Goal: Check status

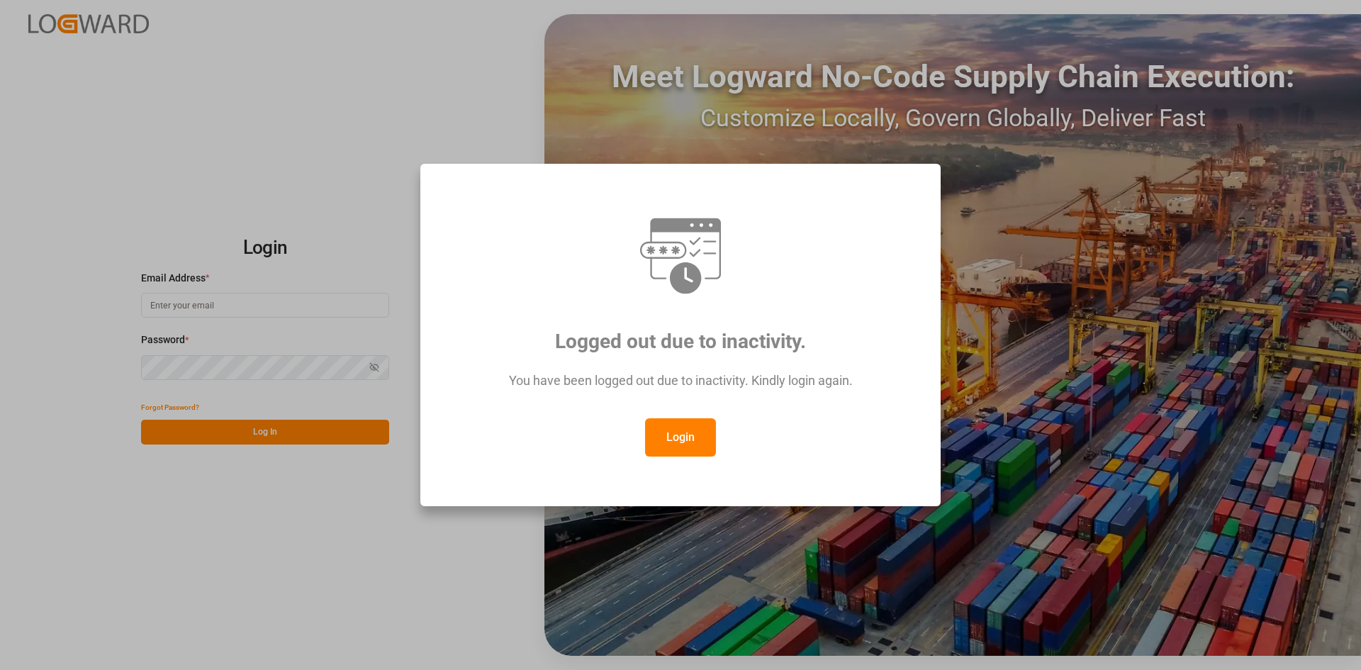
click at [316, 535] on div "Logged out due to inactivity. You have been logged out due to inactivity. Kindl…" at bounding box center [680, 335] width 1361 height 670
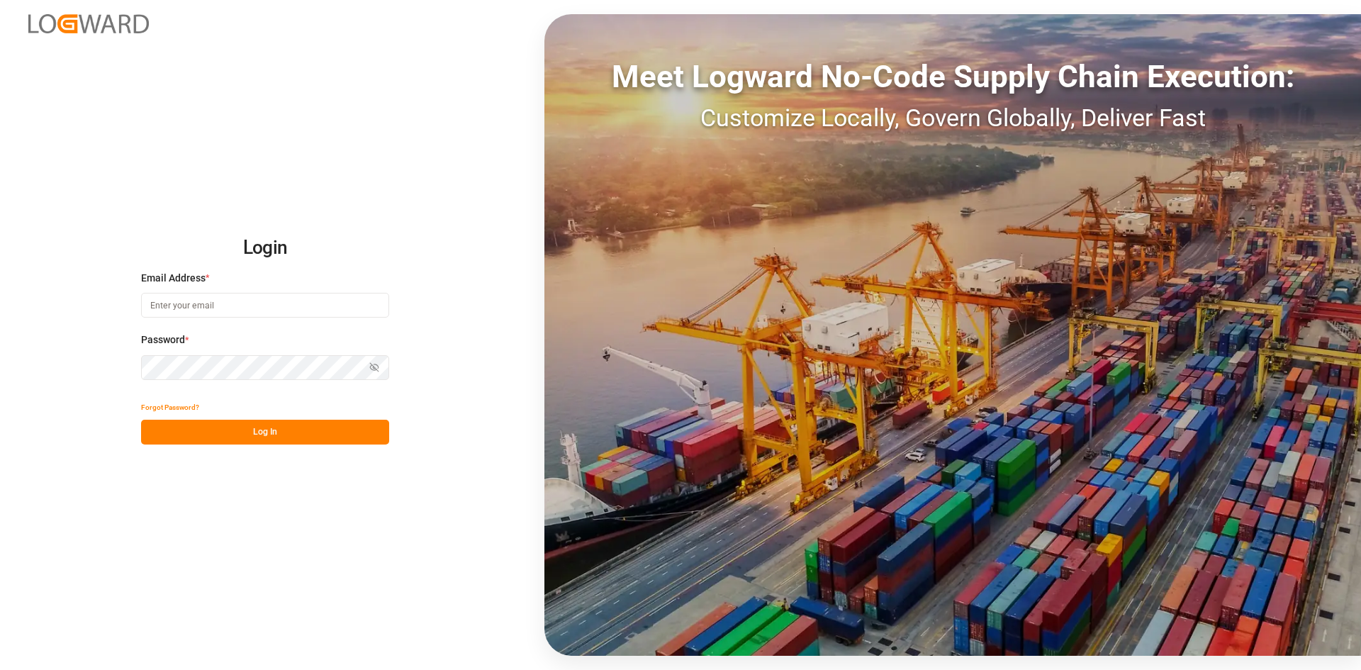
click at [332, 442] on button "Log In" at bounding box center [265, 432] width 248 height 25
click at [242, 314] on input at bounding box center [265, 305] width 248 height 25
type input "M"
type input "[PERSON_NAME][EMAIL_ADDRESS][DOMAIN_NAME]"
click at [260, 441] on button "Log In" at bounding box center [265, 432] width 248 height 25
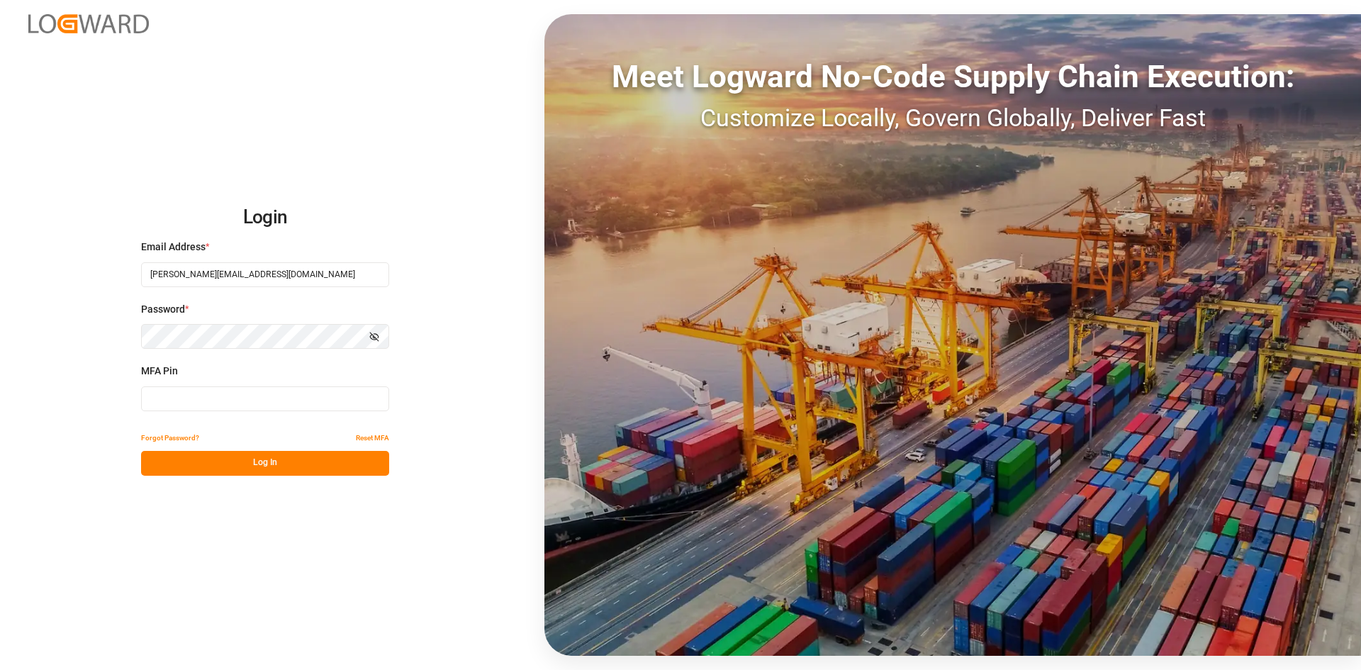
click at [257, 396] on input at bounding box center [265, 398] width 248 height 25
type input "907614"
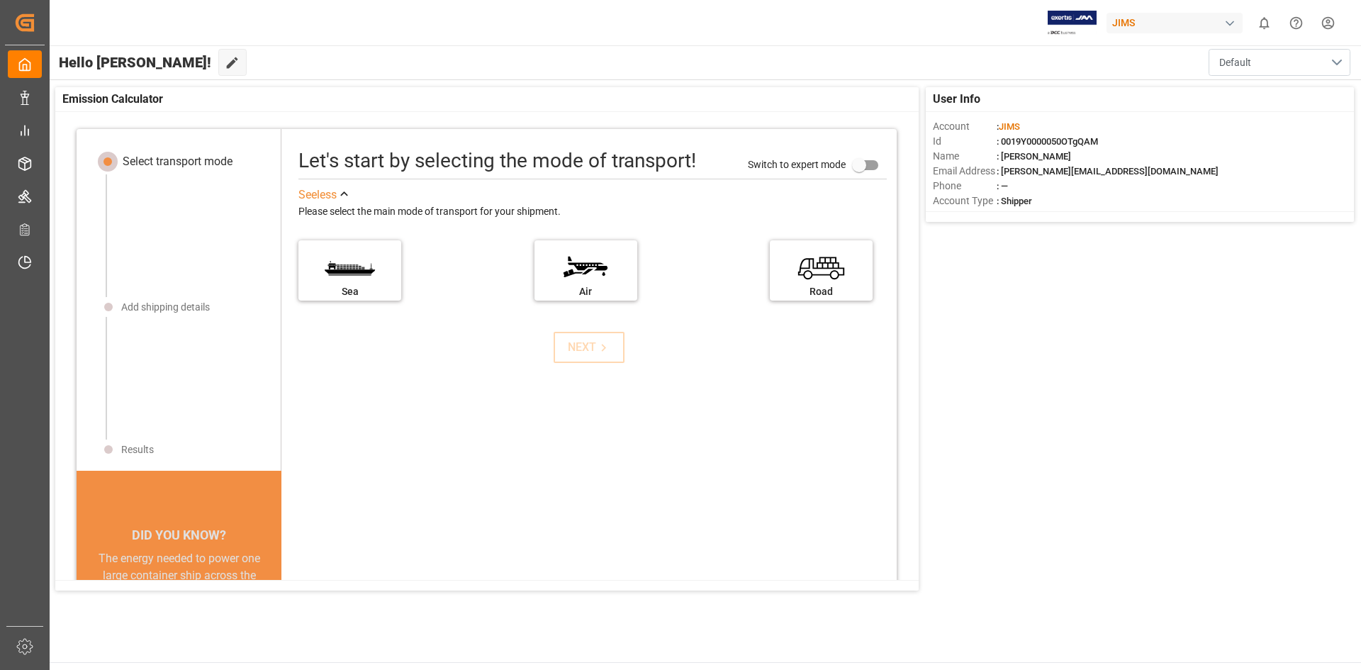
click at [1340, 61] on button "Default" at bounding box center [1280, 62] width 142 height 27
click at [1151, 310] on div "User Info Account : [PERSON_NAME] : 0019Y0000050OTgQAM Name : [PERSON_NAME] Ema…" at bounding box center [704, 338] width 1313 height 517
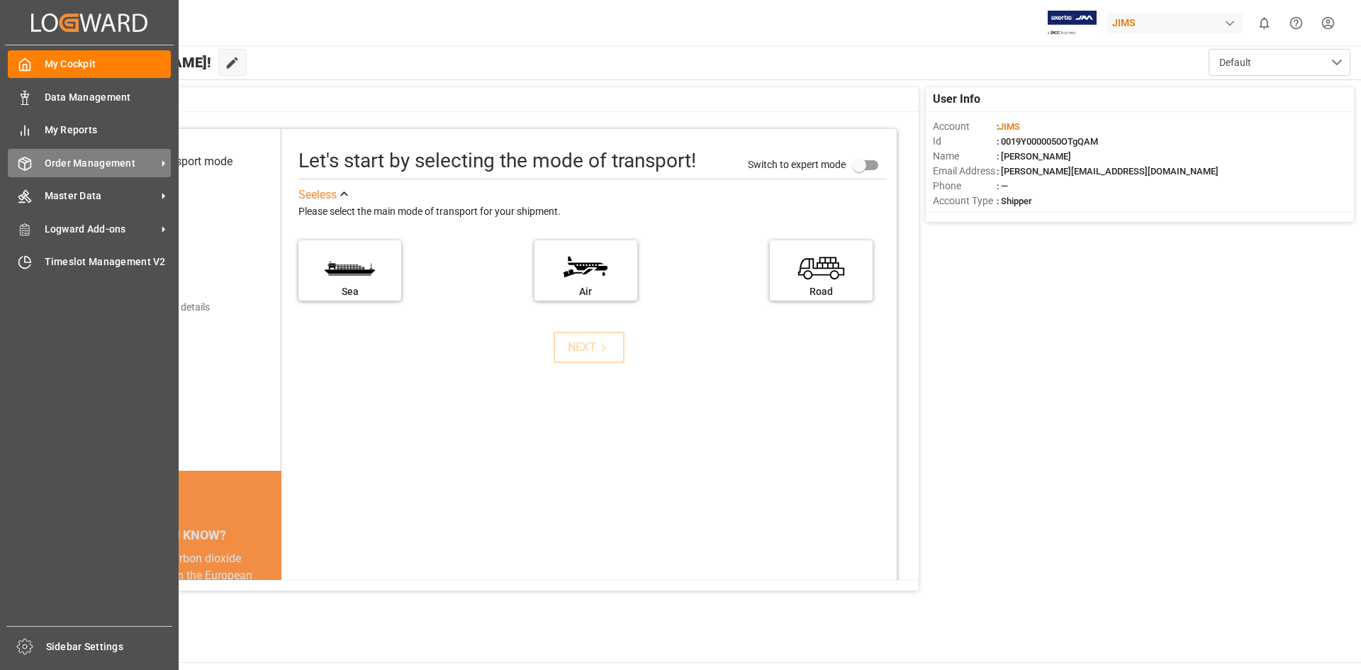
click at [158, 160] on icon at bounding box center [163, 163] width 15 height 15
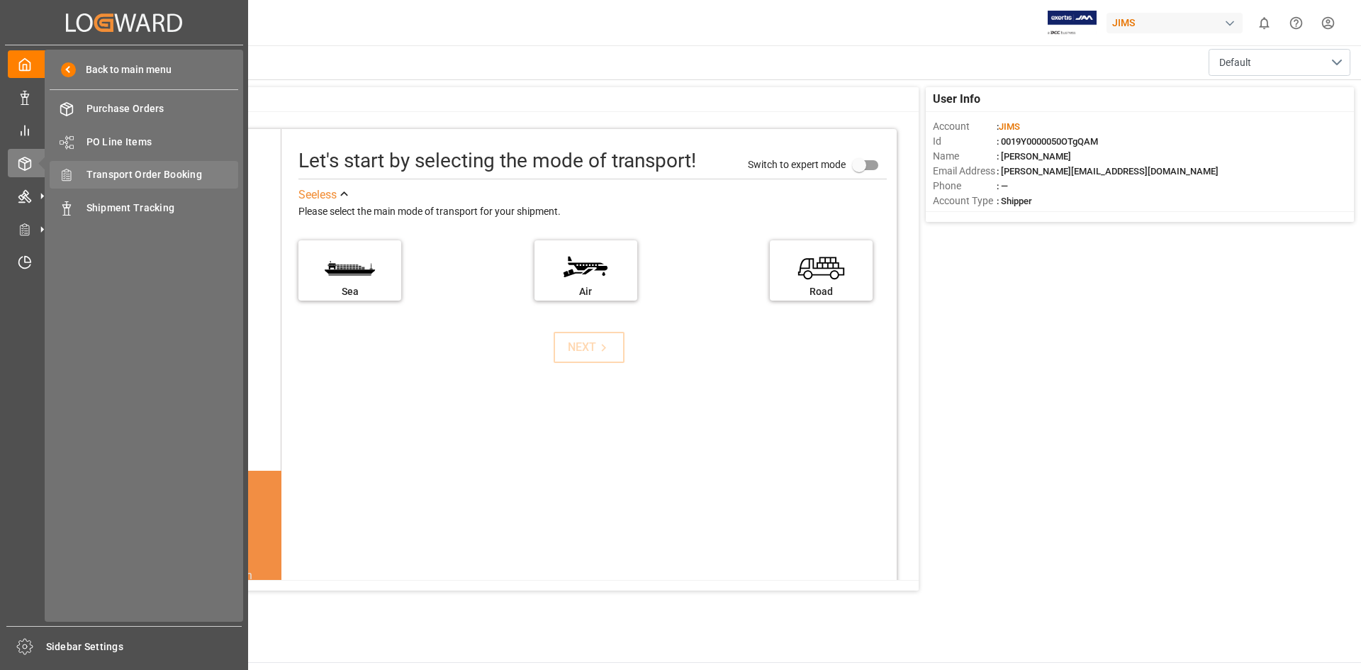
click at [209, 175] on span "Transport Order Booking" at bounding box center [162, 174] width 152 height 15
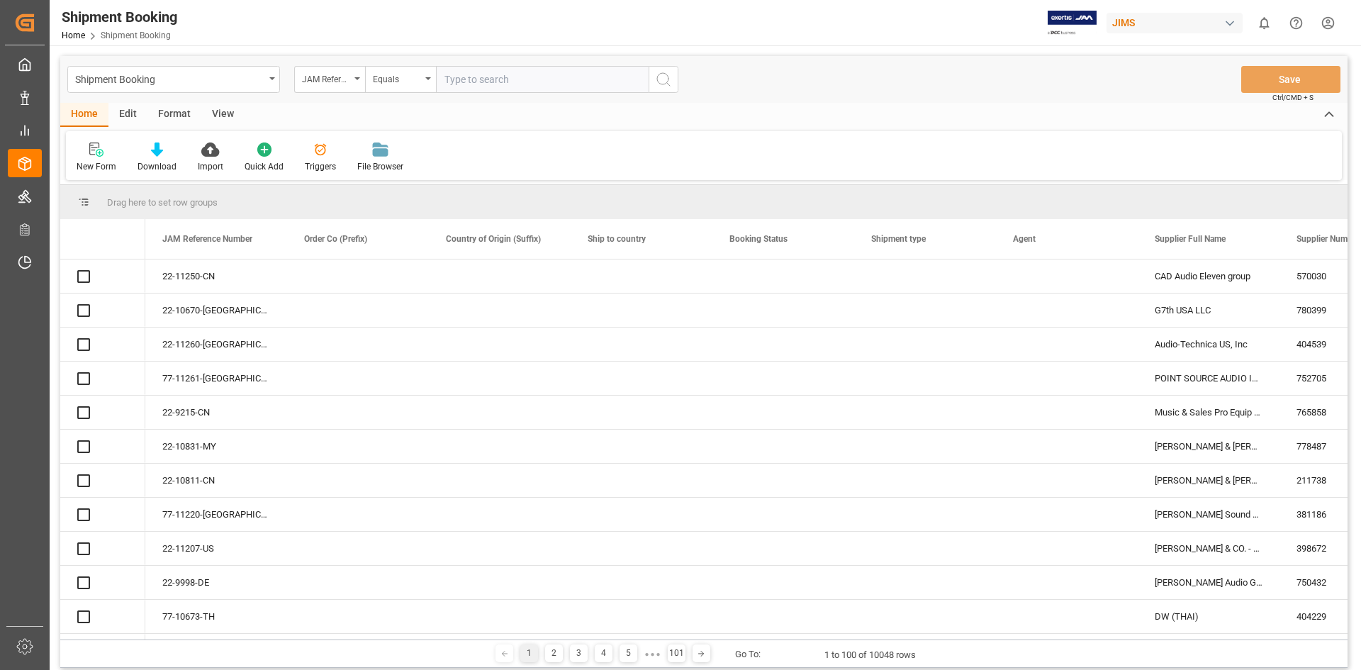
click at [449, 82] on input "text" at bounding box center [542, 79] width 213 height 27
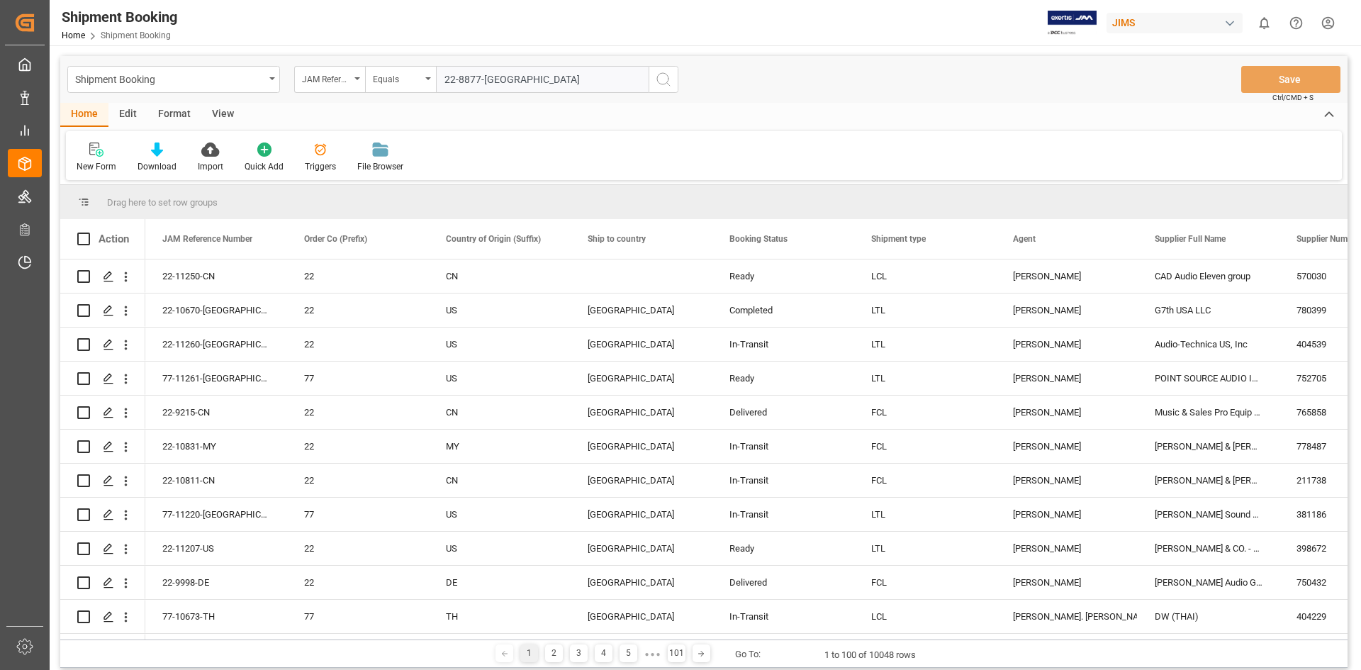
type input "22-8877-[GEOGRAPHIC_DATA]"
click at [664, 80] on icon "search button" at bounding box center [663, 79] width 17 height 17
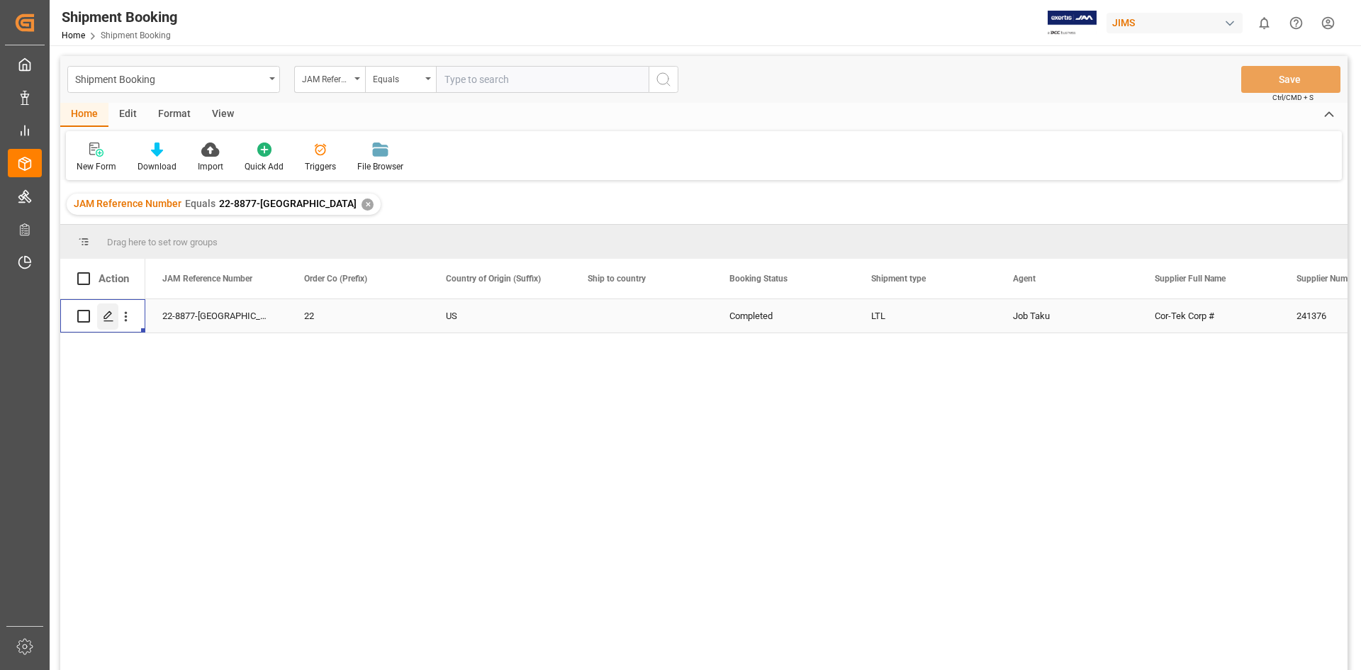
click at [108, 311] on icon "Press SPACE to select this row." at bounding box center [108, 315] width 11 height 11
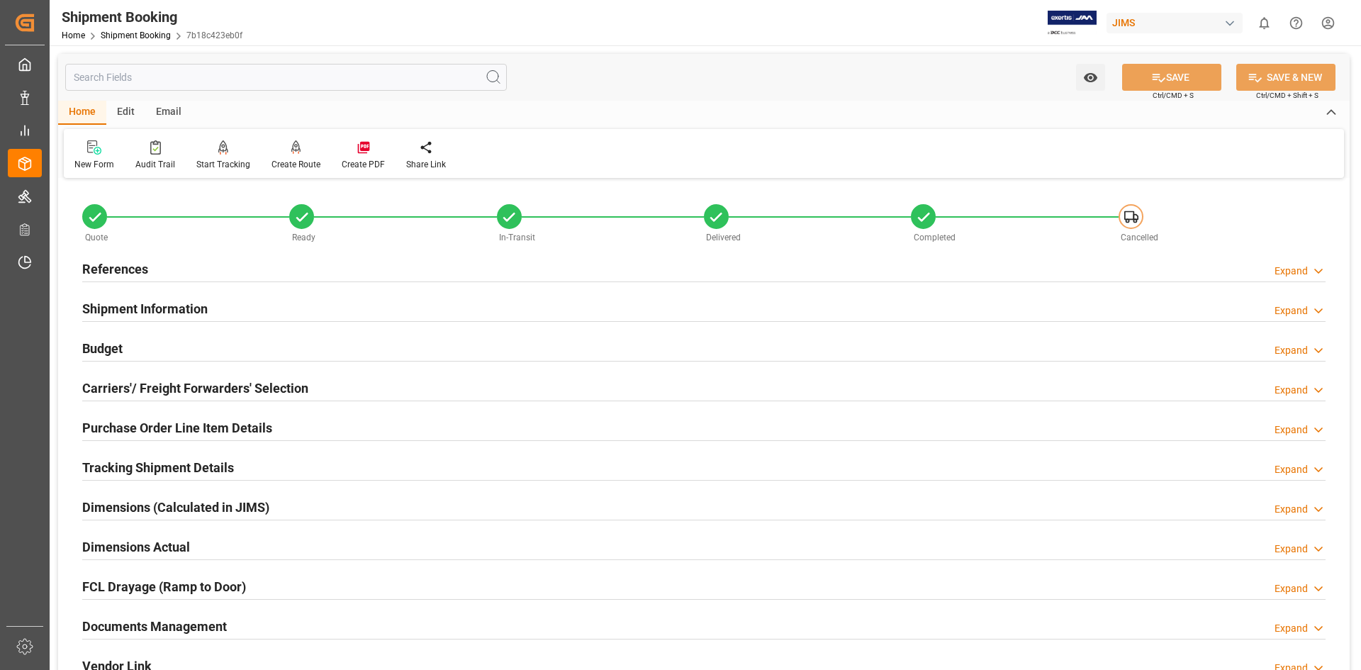
click at [120, 627] on h2 "Documents Management" at bounding box center [154, 626] width 145 height 19
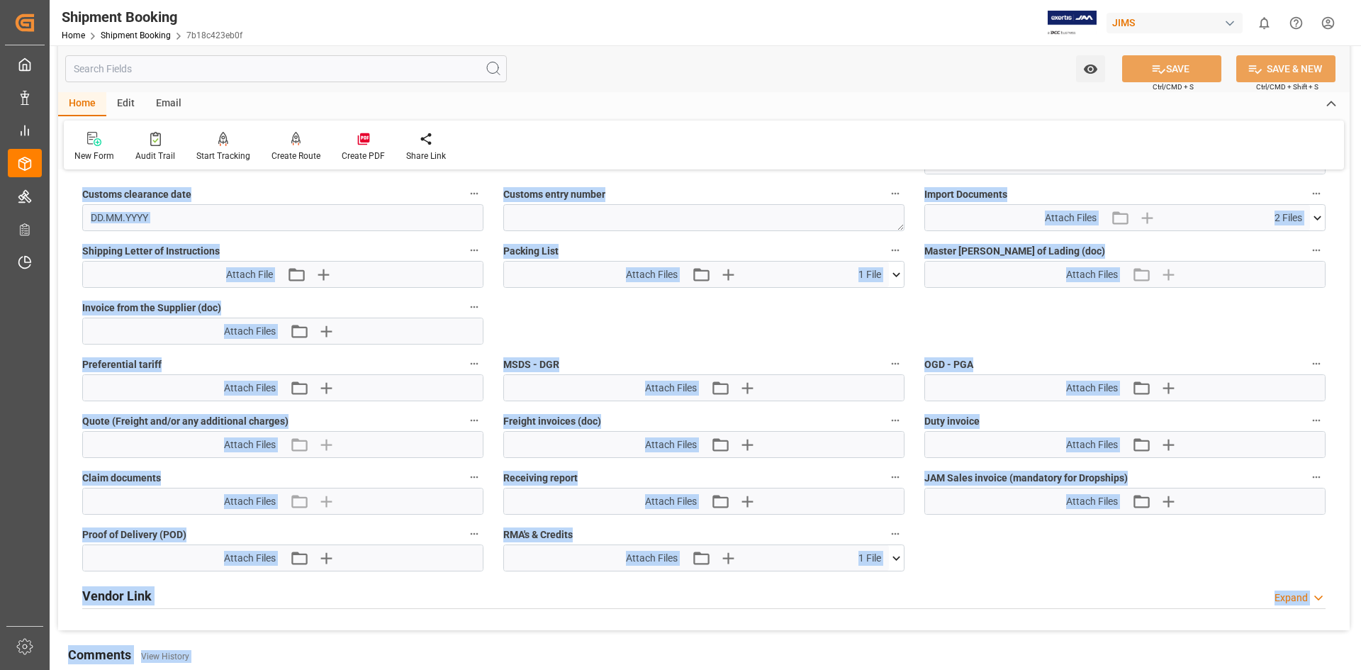
scroll to position [788, 0]
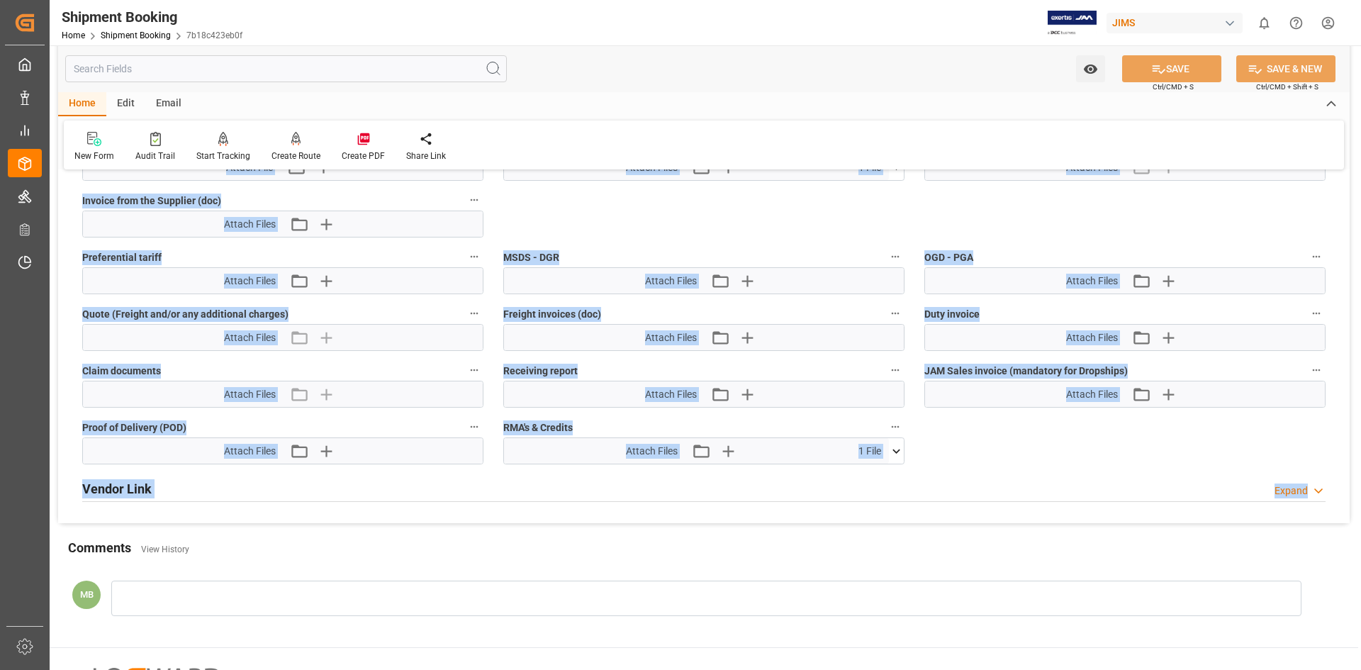
drag, startPoint x: 206, startPoint y: 632, endPoint x: 262, endPoint y: 516, distance: 129.0
click at [444, 498] on div "Vendor Link Expand" at bounding box center [703, 487] width 1243 height 27
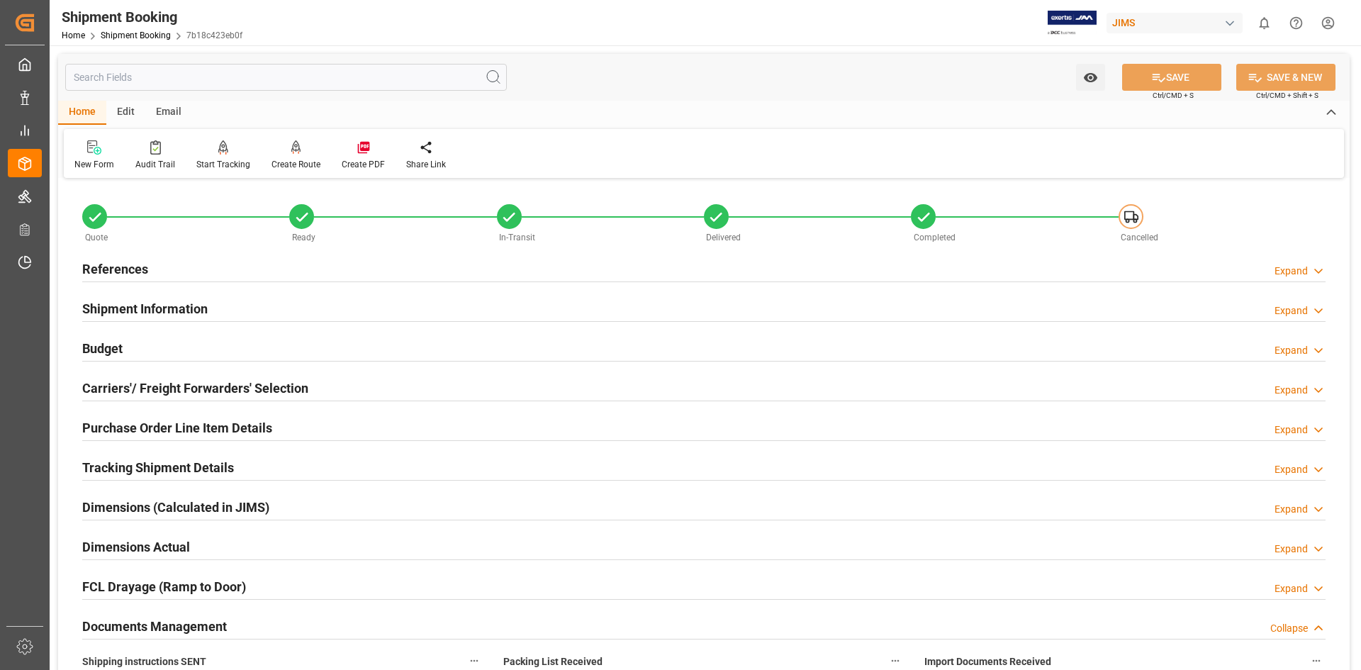
scroll to position [473, 0]
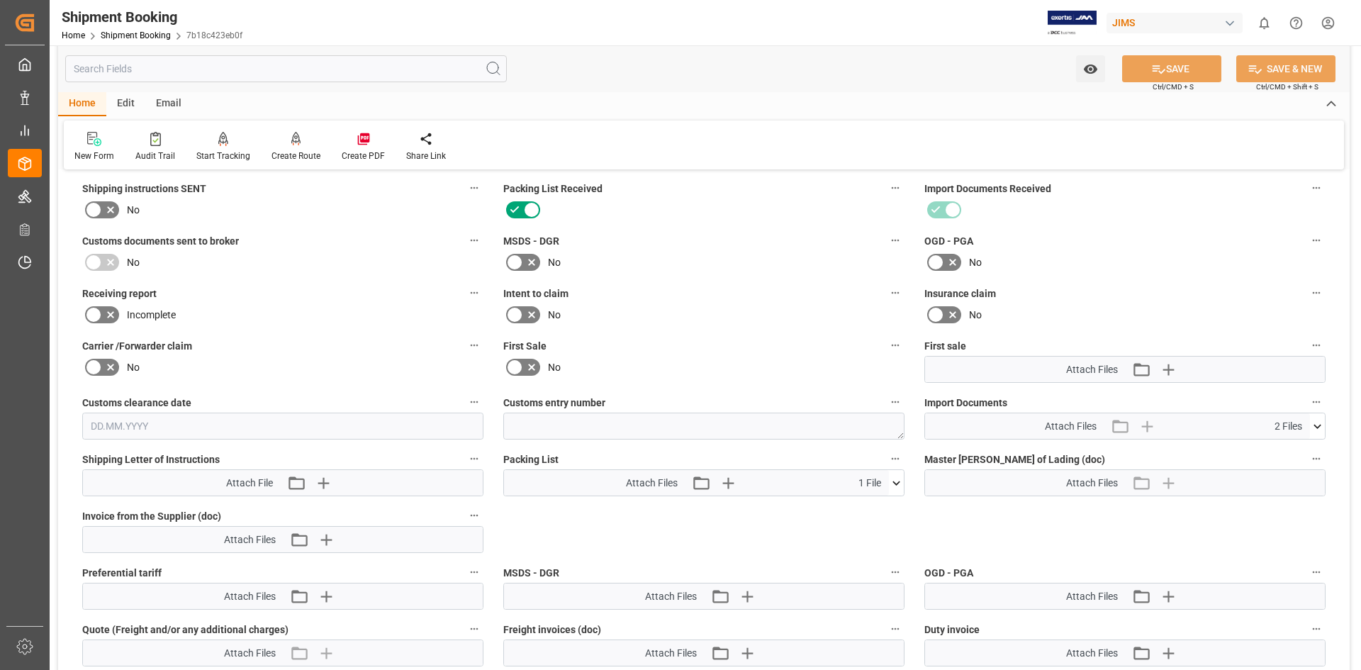
click at [898, 479] on icon at bounding box center [896, 483] width 15 height 15
click at [890, 506] on icon at bounding box center [888, 509] width 13 height 9
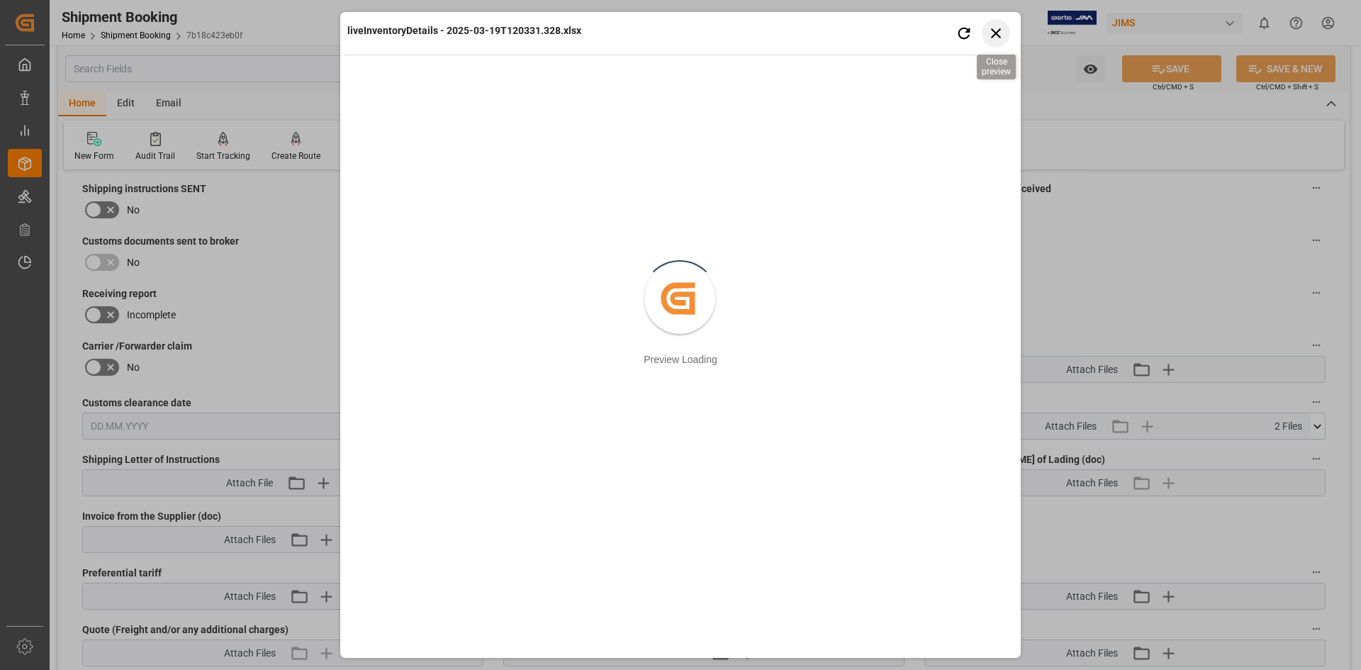
click at [997, 36] on icon "button" at bounding box center [996, 33] width 18 height 18
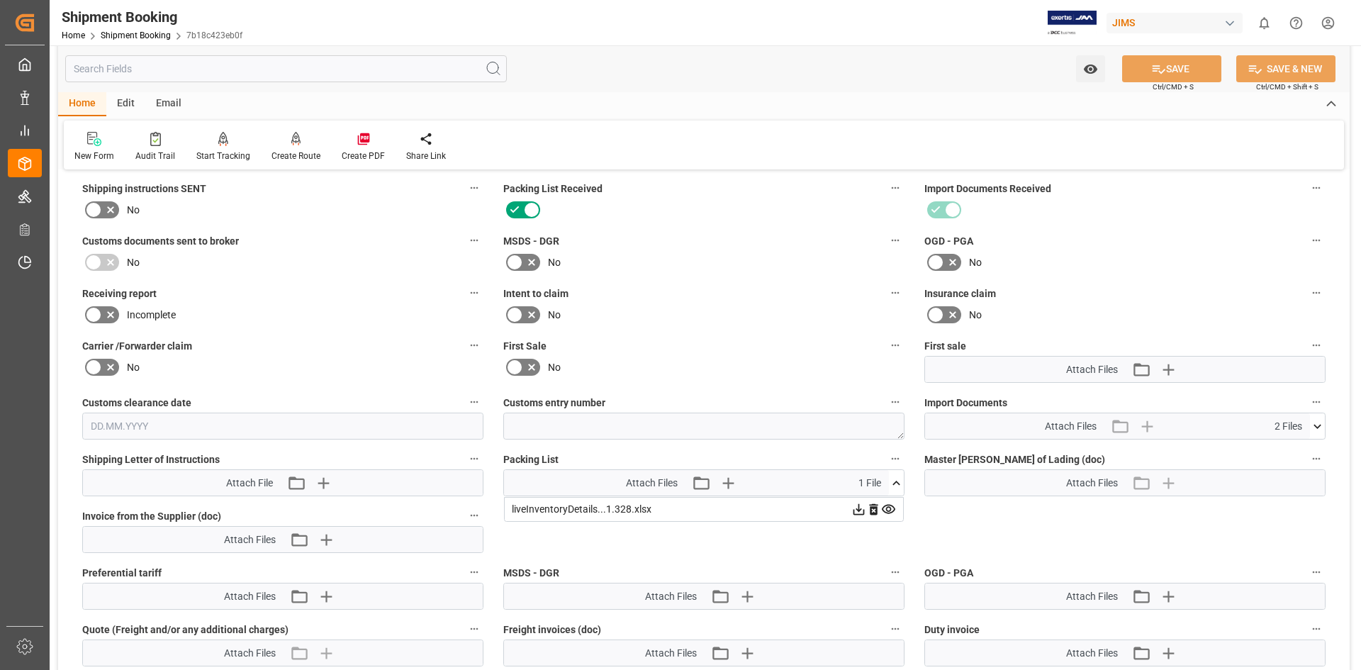
click at [859, 508] on icon at bounding box center [859, 509] width 11 height 11
click at [1315, 427] on icon at bounding box center [1317, 426] width 15 height 15
click at [1310, 449] on icon at bounding box center [1309, 452] width 13 height 9
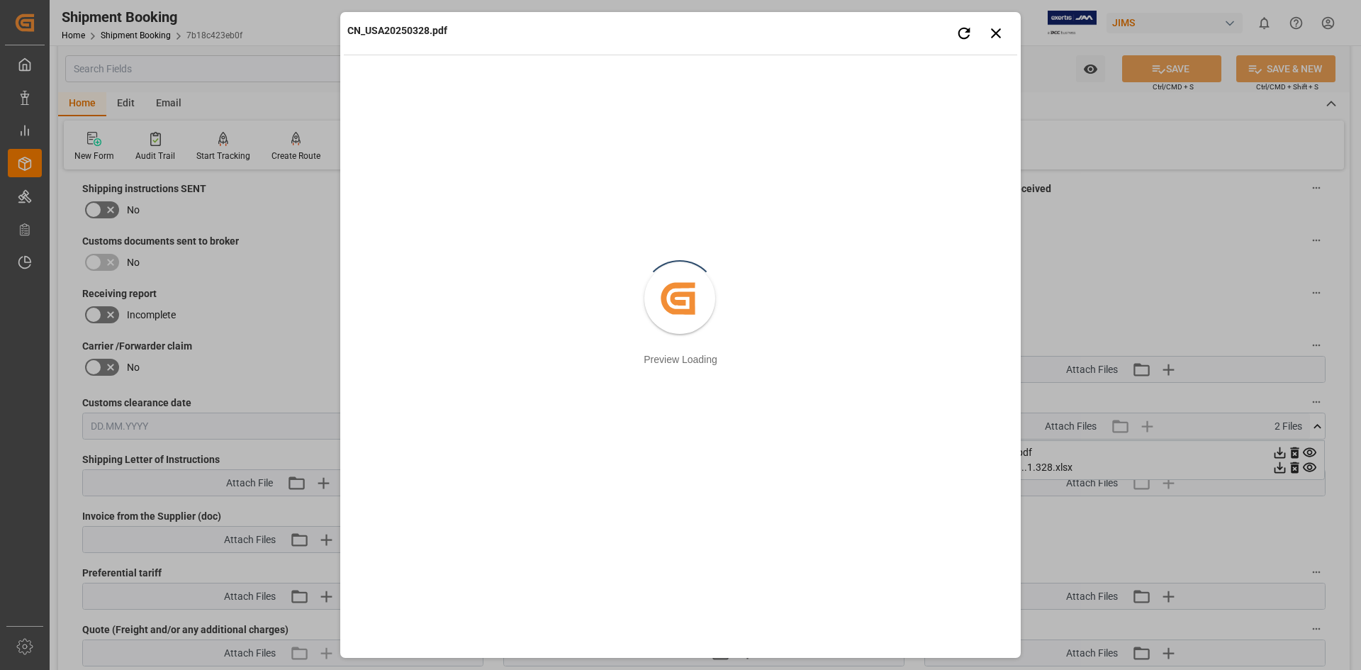
click at [1226, 444] on div "CN_USA20250328.pdf Retry Close preview Created by potrace 1.15, written by [PER…" at bounding box center [680, 335] width 1361 height 670
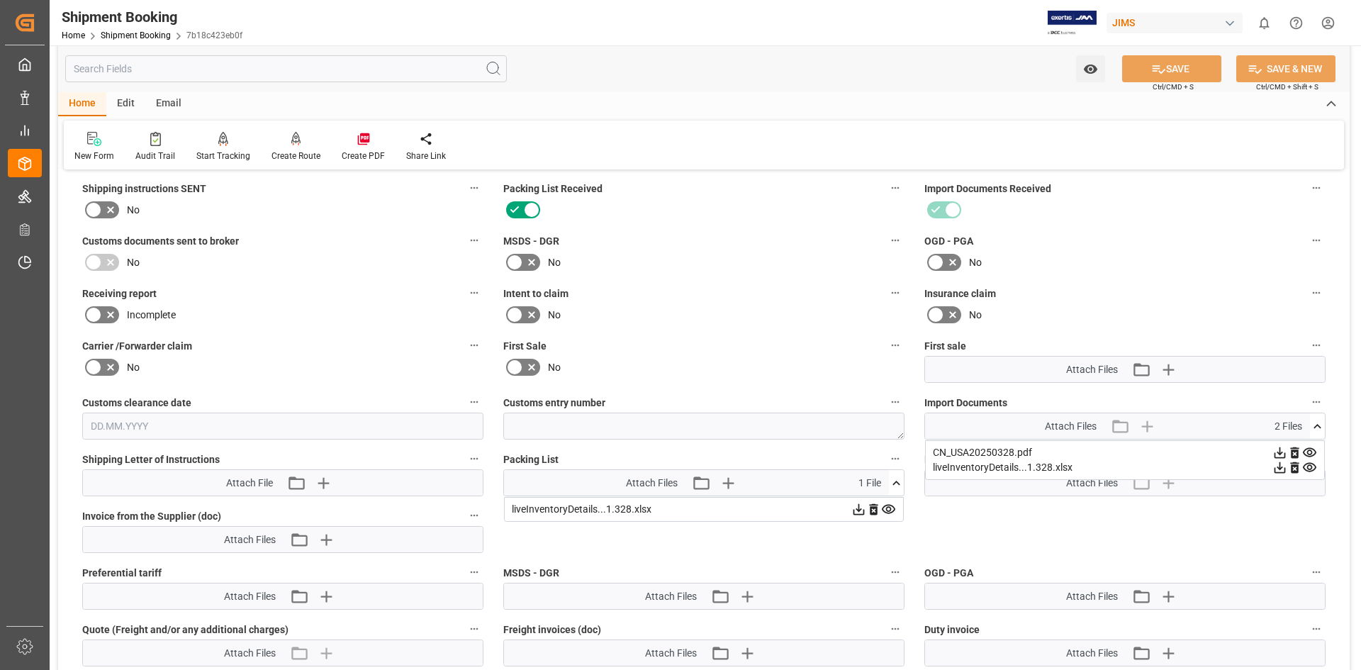
click at [1277, 453] on icon at bounding box center [1279, 452] width 15 height 15
click at [1311, 464] on icon at bounding box center [1309, 467] width 15 height 15
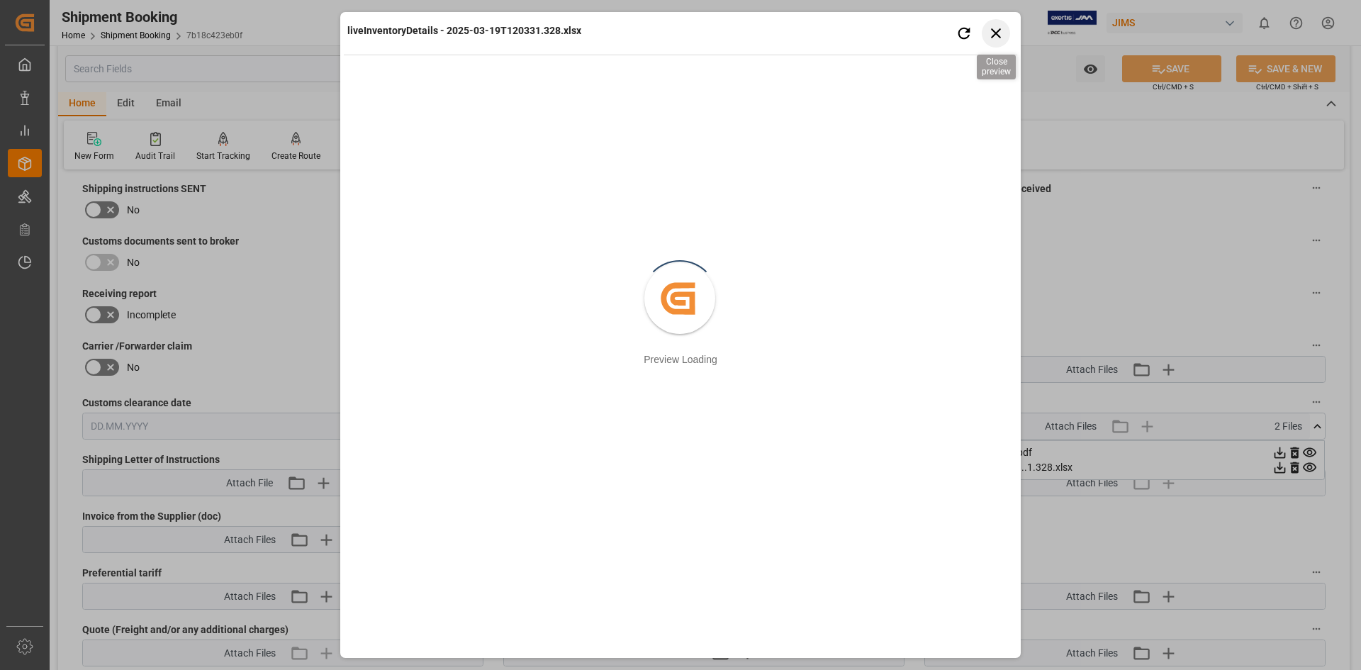
click at [995, 30] on icon "button" at bounding box center [996, 33] width 18 height 18
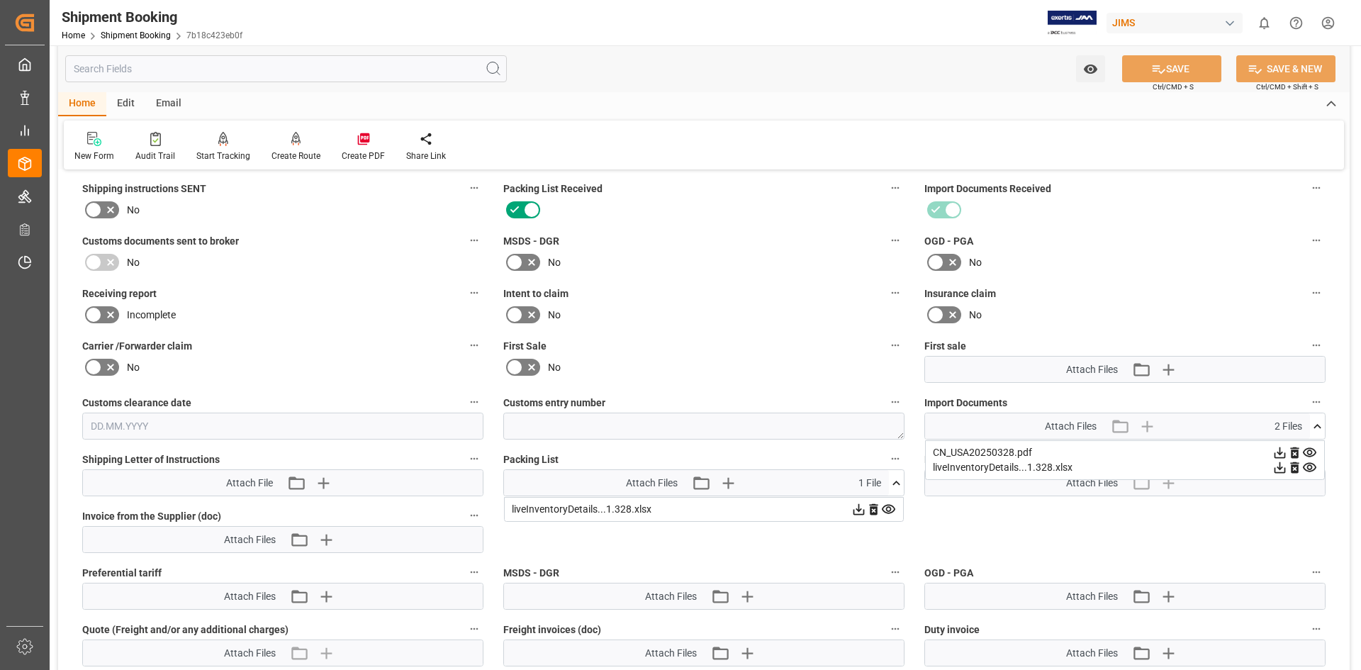
click at [1280, 466] on icon at bounding box center [1280, 467] width 11 height 11
